Goal: Navigation & Orientation: Find specific page/section

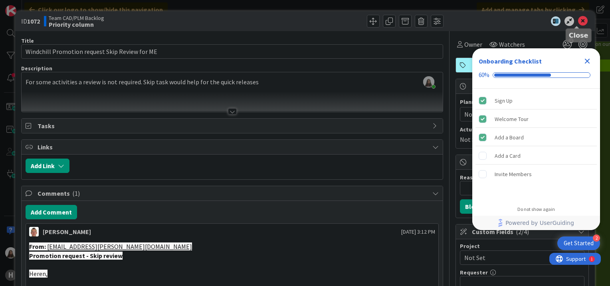
click at [581, 20] on icon at bounding box center [583, 21] width 10 height 10
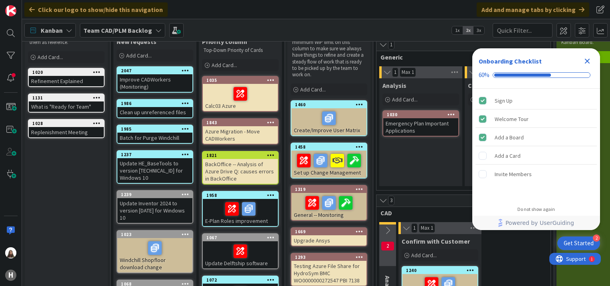
scroll to position [6, 0]
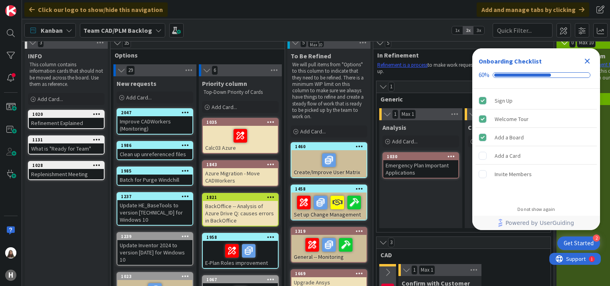
click at [155, 30] on icon at bounding box center [158, 30] width 6 height 6
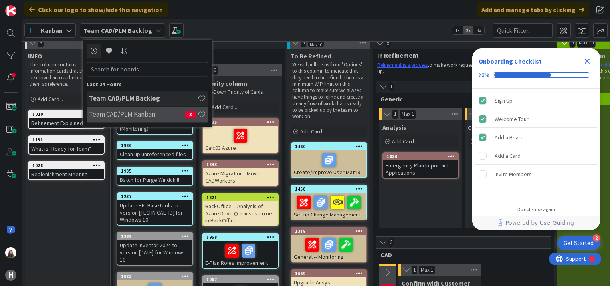
click at [122, 113] on h4 "Team CAD/PLM Kanban" at bounding box center [137, 115] width 96 height 8
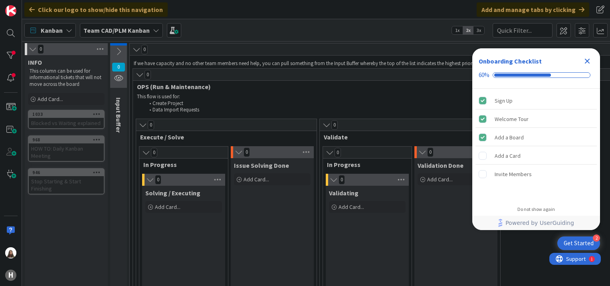
click at [158, 28] on div "Team CAD/PLM Kanban" at bounding box center [121, 30] width 83 height 14
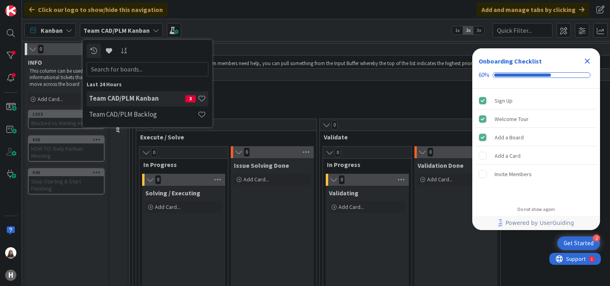
click at [143, 96] on h4 "Team CAD/PLM Kanban" at bounding box center [137, 99] width 96 height 8
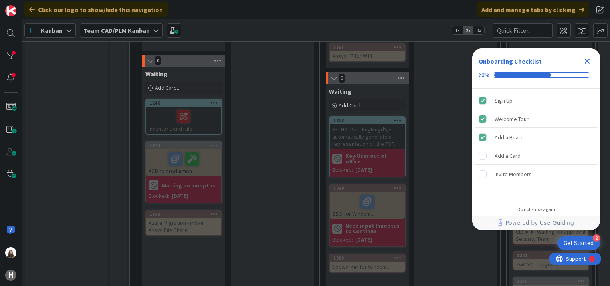
scroll to position [644, 0]
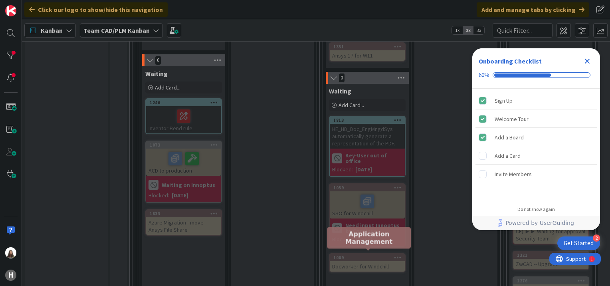
click at [373, 255] on div "1069" at bounding box center [368, 258] width 71 height 6
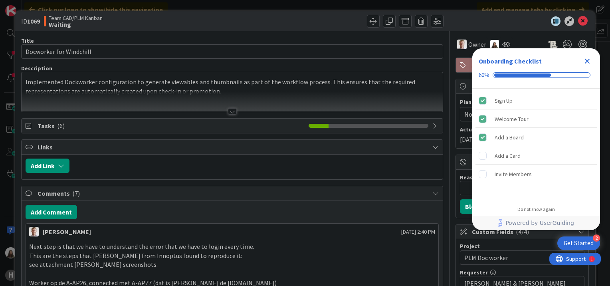
click at [588, 61] on icon "Close Checklist" at bounding box center [587, 61] width 5 height 5
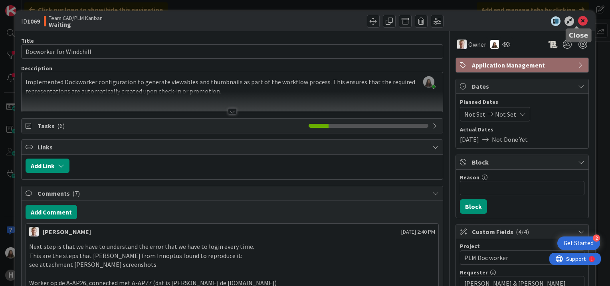
click at [578, 19] on icon at bounding box center [583, 21] width 10 height 10
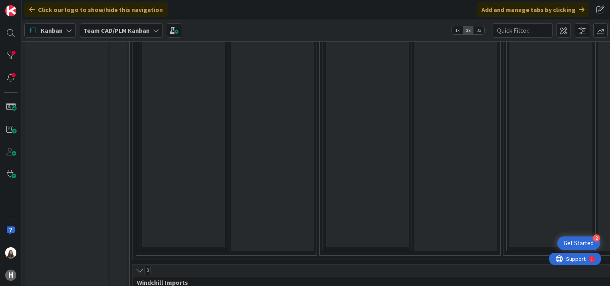
scroll to position [934, 0]
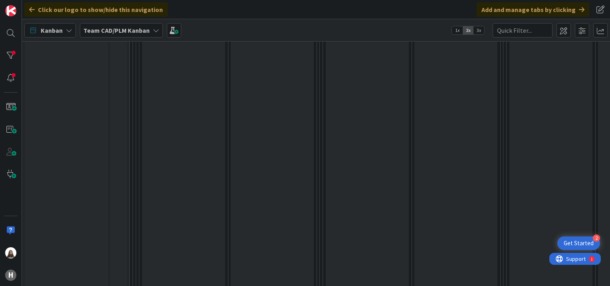
click at [576, 241] on div "Get Started" at bounding box center [579, 243] width 30 height 8
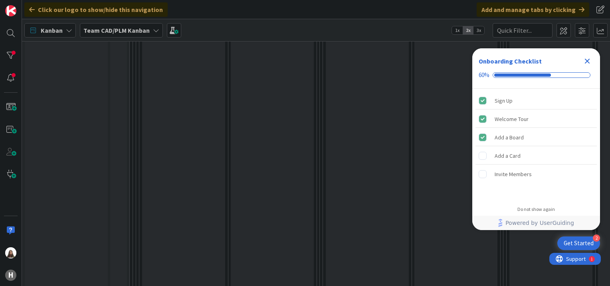
scroll to position [0, 0]
click at [585, 59] on icon "Close Checklist" at bounding box center [587, 61] width 5 height 5
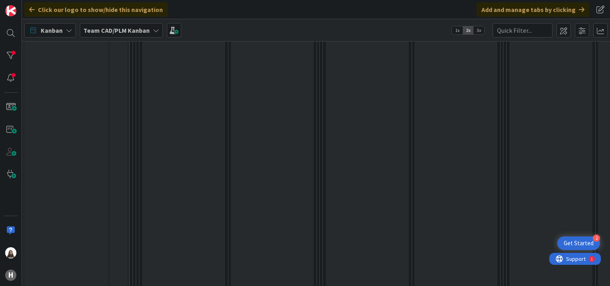
click at [593, 244] on div "Get Started" at bounding box center [579, 243] width 30 height 8
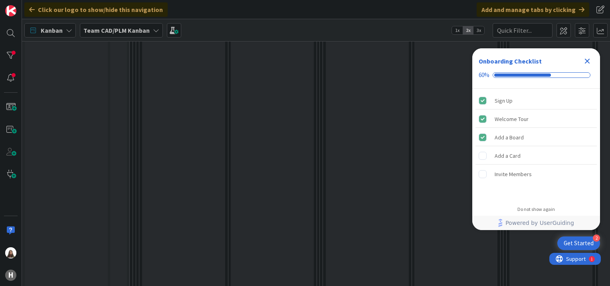
click at [585, 61] on icon "Close Checklist" at bounding box center [588, 61] width 10 height 10
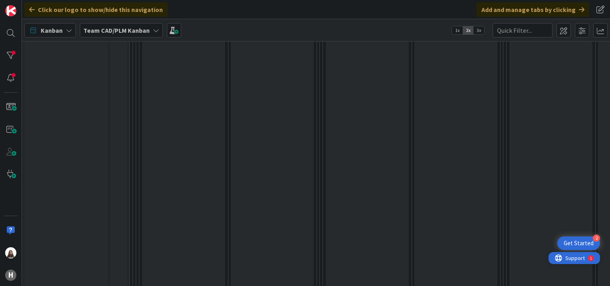
click at [590, 258] on div "1" at bounding box center [591, 258] width 2 height 6
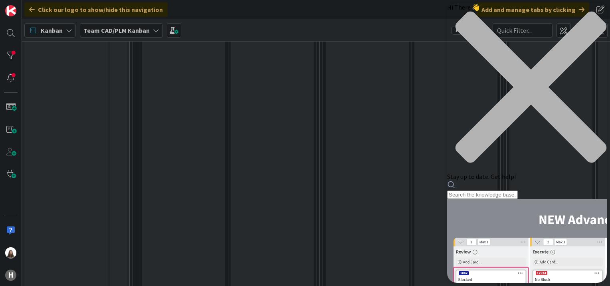
click at [596, 16] on icon "close resource center" at bounding box center [527, 91] width 160 height 160
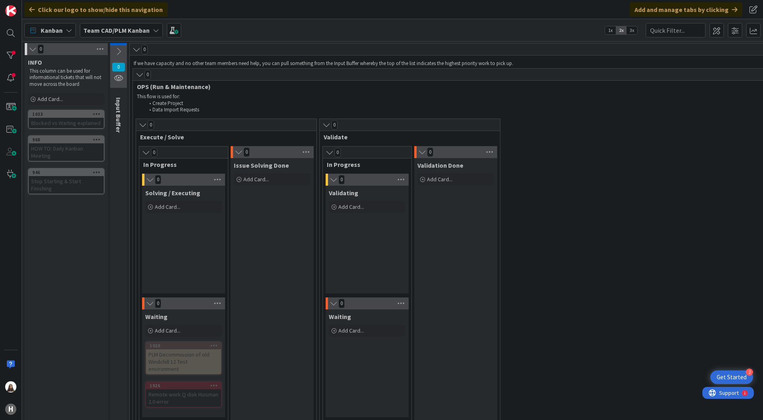
click at [155, 32] on icon at bounding box center [156, 30] width 6 height 6
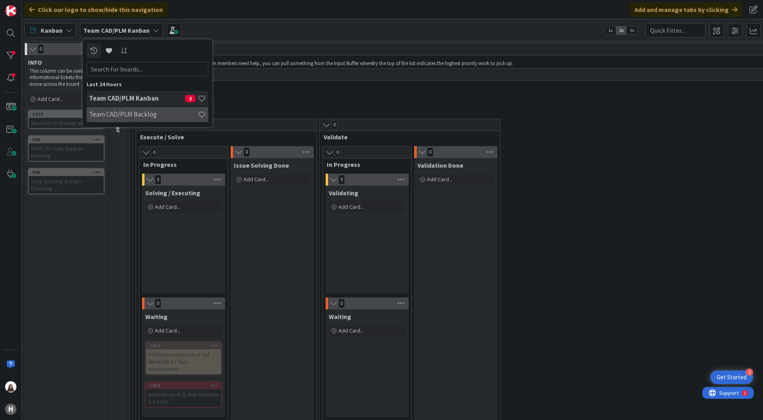
click at [136, 113] on h4 "Team CAD/PLM Backlog" at bounding box center [143, 114] width 109 height 8
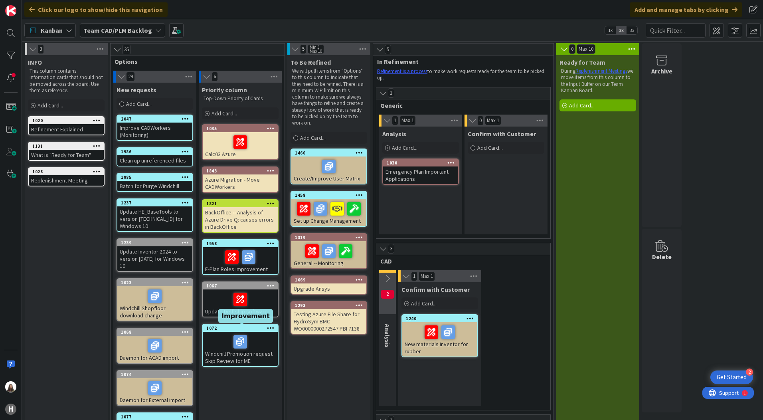
click at [226, 286] on div "1072" at bounding box center [241, 328] width 71 height 6
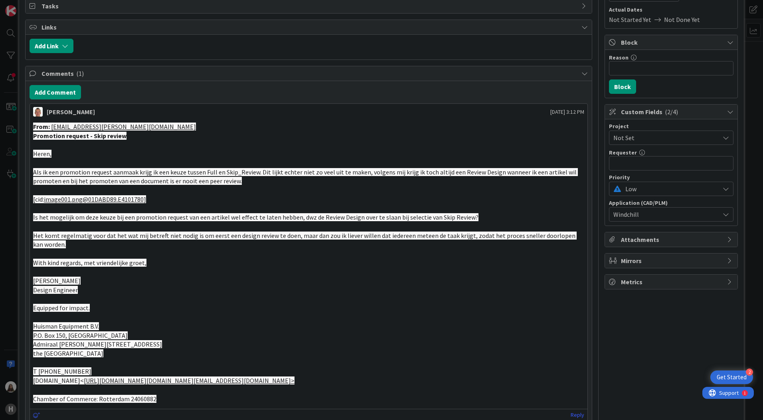
click at [246, 286] on p "Design Engineer" at bounding box center [308, 290] width 551 height 9
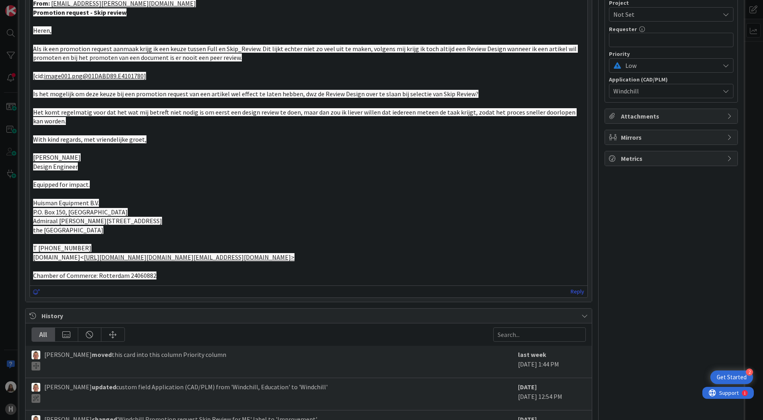
scroll to position [123, 0]
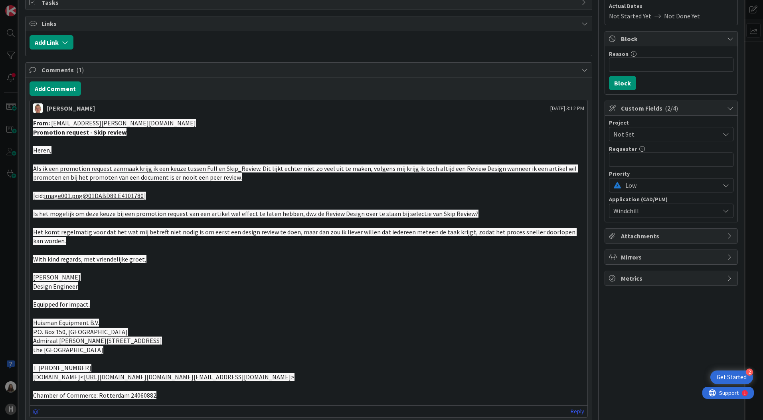
click at [202, 265] on p at bounding box center [308, 268] width 551 height 9
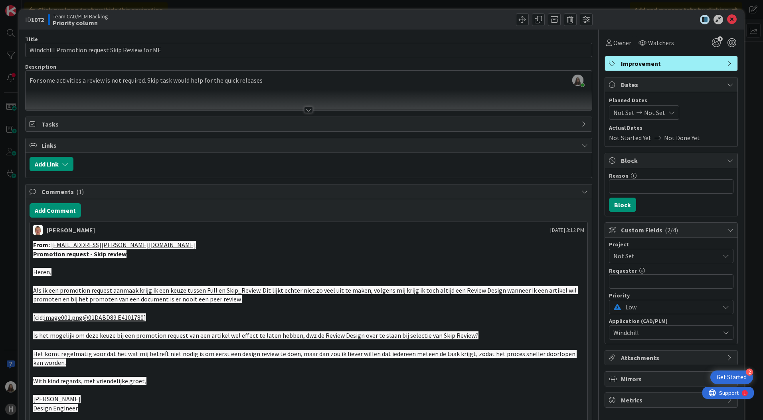
scroll to position [0, 0]
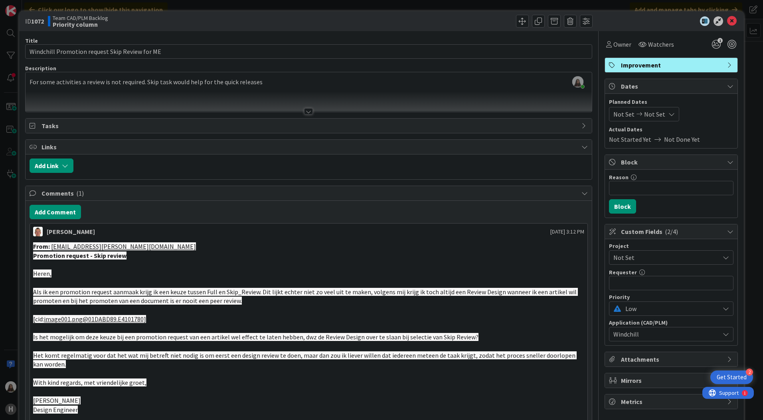
click at [204, 178] on div "Add Link" at bounding box center [309, 167] width 567 height 25
click at [610, 22] on icon at bounding box center [733, 21] width 10 height 10
